Goal: Use online tool/utility: Utilize a website feature to perform a specific function

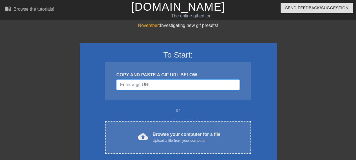
click at [142, 80] on input "Username" at bounding box center [177, 85] width 123 height 11
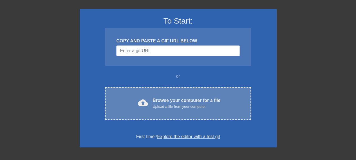
click at [187, 106] on div "Upload a file from your computer" at bounding box center [187, 107] width 68 height 6
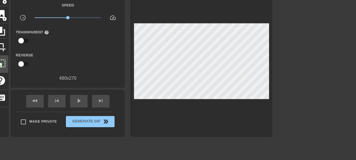
scroll to position [17, 0]
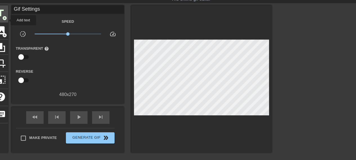
click at [7, 19] on span "add_circle" at bounding box center [4, 18] width 5 height 5
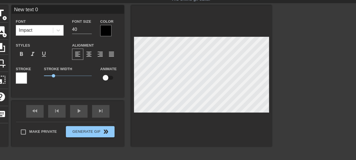
click at [42, 29] on div "Impact" at bounding box center [34, 30] width 37 height 10
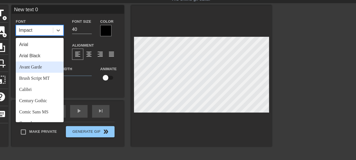
click at [87, 89] on div "Stroke Width 1" at bounding box center [68, 77] width 56 height 23
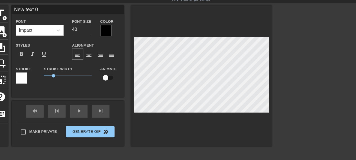
click at [19, 78] on div at bounding box center [21, 78] width 11 height 11
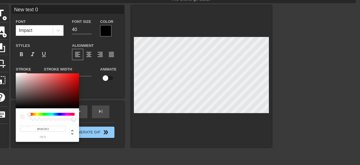
click at [18, 74] on div at bounding box center [19, 75] width 3 height 3
type input "#FFFFFF"
drag, startPoint x: 17, startPoint y: 74, endPoint x: 13, endPoint y: 71, distance: 5.3
click at [13, 71] on div "#FFFFFF hex" at bounding box center [180, 82] width 360 height 165
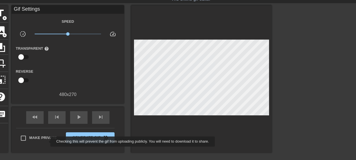
click at [47, 142] on label "Make Private" at bounding box center [36, 139] width 39 height 12
click at [29, 142] on input "Make Private" at bounding box center [23, 139] width 12 height 12
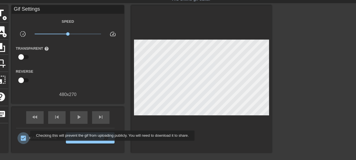
click at [26, 136] on input "Make Private" at bounding box center [23, 139] width 12 height 12
checkbox input "false"
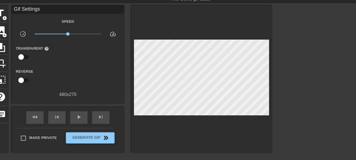
click at [19, 13] on div "Gif Settings" at bounding box center [68, 9] width 113 height 8
click at [4, 14] on span "title" at bounding box center [0, 13] width 11 height 11
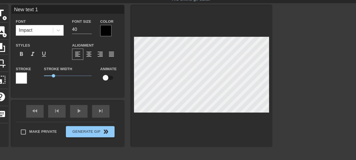
scroll to position [1, 1]
drag, startPoint x: 54, startPoint y: 10, endPoint x: 22, endPoint y: 12, distance: 32.4
click at [22, 12] on input "New text 1" at bounding box center [68, 9] width 113 height 8
type input "N"
click at [53, 111] on div "fast_rewind skip_previous play_arrow skip_next" at bounding box center [68, 111] width 92 height 21
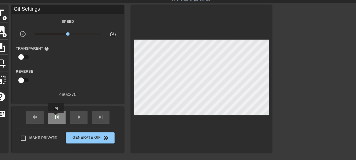
click at [56, 117] on span "skip_previous" at bounding box center [56, 117] width 7 height 7
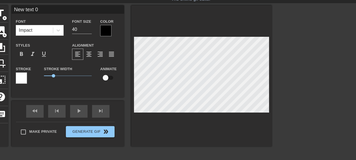
click at [47, 6] on input "New text 0" at bounding box center [68, 9] width 113 height 8
type input "N"
type input "taz and blond"
click at [89, 28] on input "41" at bounding box center [82, 29] width 20 height 9
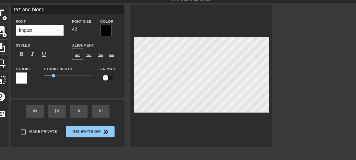
type input "42"
click at [89, 28] on input "42" at bounding box center [82, 29] width 20 height 9
click at [86, 57] on span "format_align_center" at bounding box center [89, 54] width 7 height 7
click at [80, 55] on span "format_align_left" at bounding box center [77, 54] width 7 height 7
click at [43, 54] on span "format_underline" at bounding box center [44, 54] width 7 height 7
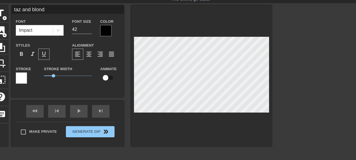
click at [38, 53] on div "format_underline" at bounding box center [43, 54] width 11 height 11
click at [35, 53] on span "format_italic" at bounding box center [32, 54] width 7 height 7
click at [43, 53] on span "format_underline" at bounding box center [44, 54] width 7 height 7
click at [41, 52] on span "format_underline" at bounding box center [44, 54] width 7 height 7
click at [35, 52] on span "format_italic" at bounding box center [32, 54] width 7 height 7
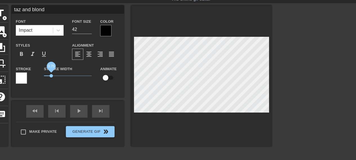
click at [52, 76] on span "0.75" at bounding box center [51, 75] width 3 height 3
click at [105, 77] on input "checkbox" at bounding box center [105, 78] width 32 height 11
click at [110, 78] on input "checkbox" at bounding box center [111, 78] width 32 height 11
checkbox input "false"
click at [28, 78] on div "Stroke" at bounding box center [26, 75] width 20 height 18
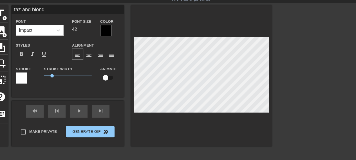
click at [27, 78] on div at bounding box center [21, 78] width 11 height 11
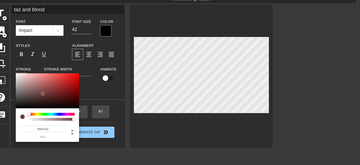
drag, startPoint x: 42, startPoint y: 94, endPoint x: 50, endPoint y: 88, distance: 10.0
click at [50, 88] on div at bounding box center [47, 90] width 63 height 35
type input "#8F4141"
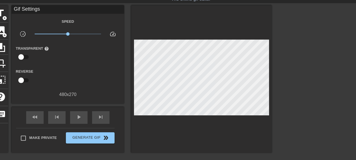
drag, startPoint x: 50, startPoint y: 88, endPoint x: 73, endPoint y: 66, distance: 32.0
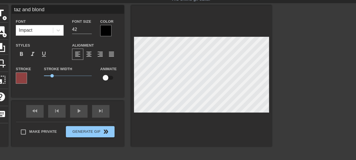
click at [21, 78] on div at bounding box center [21, 78] width 11 height 11
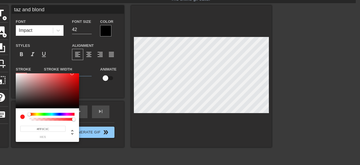
type input "#FFFFFF"
drag, startPoint x: 31, startPoint y: 82, endPoint x: 8, endPoint y: 66, distance: 27.4
click at [8, 66] on div "#FFFFFF hex" at bounding box center [180, 82] width 360 height 165
